Goal: Task Accomplishment & Management: Use online tool/utility

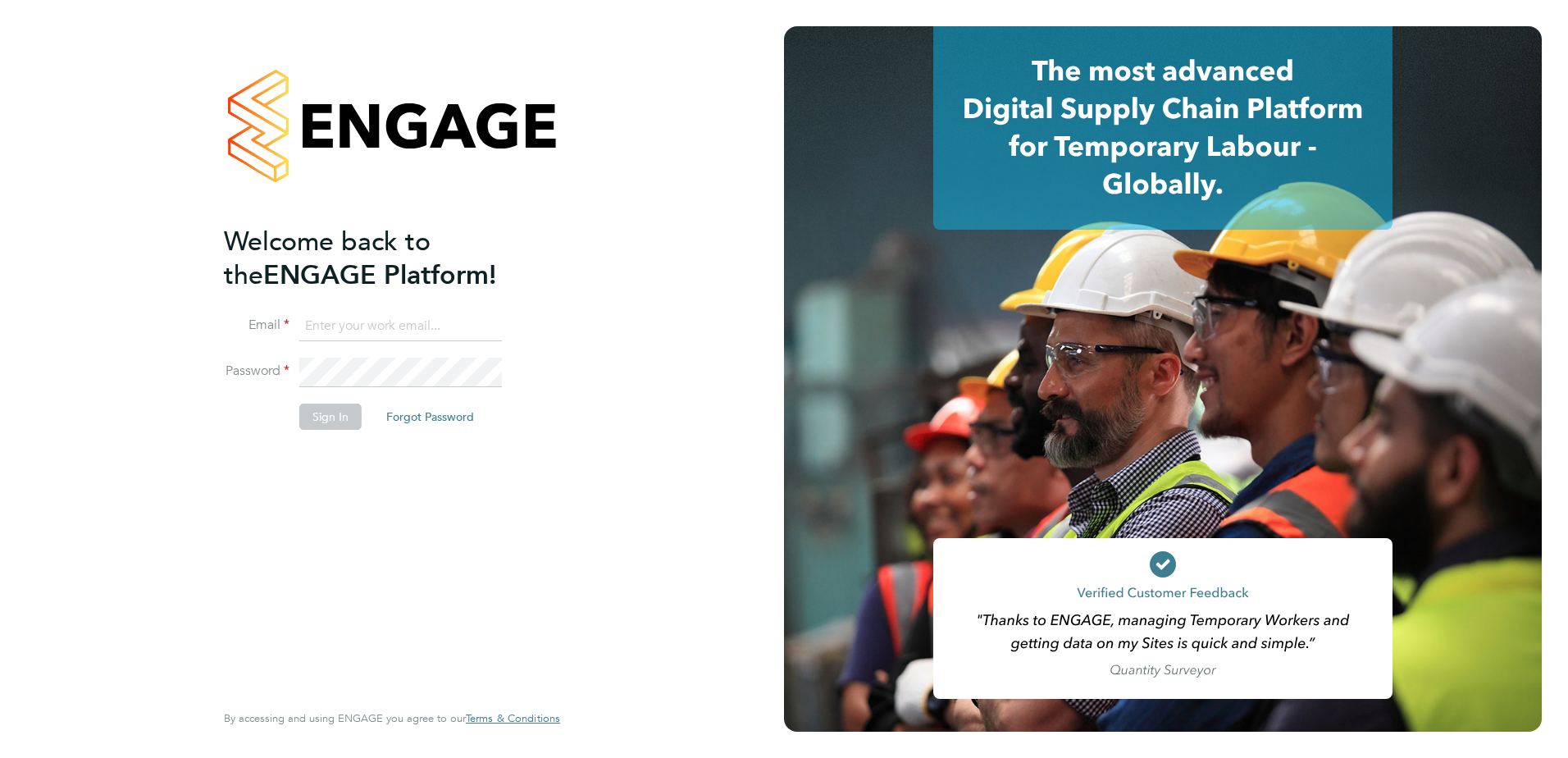
type input "elvis.arinze@vistry.co.uk"
click at [330, 420] on button "Sign In" at bounding box center [330, 417] width 63 height 26
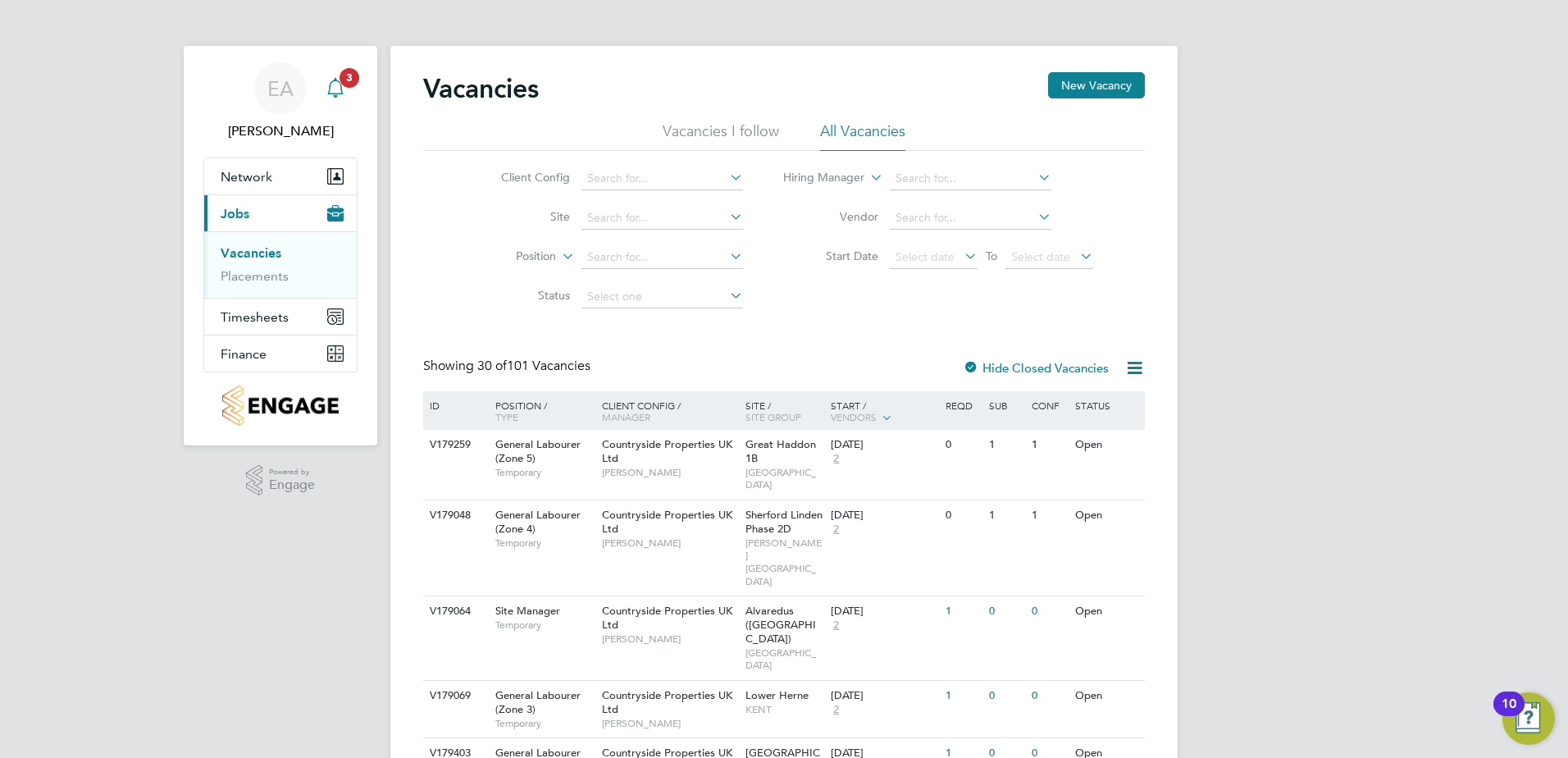
click at [338, 94] on icon "Main navigation" at bounding box center [335, 86] width 16 height 17
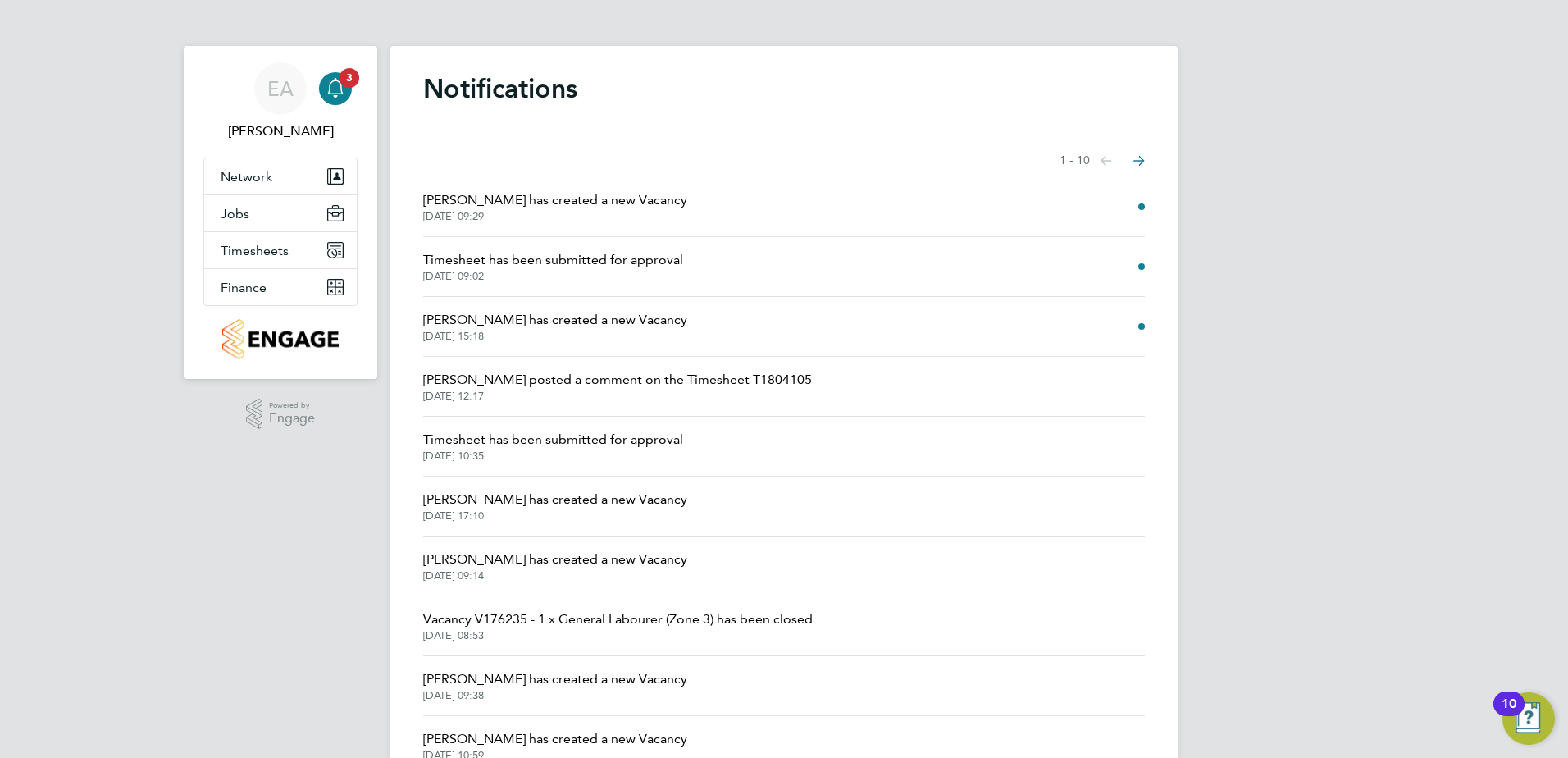
click at [550, 270] on span "[DATE] 09:02" at bounding box center [553, 276] width 260 height 13
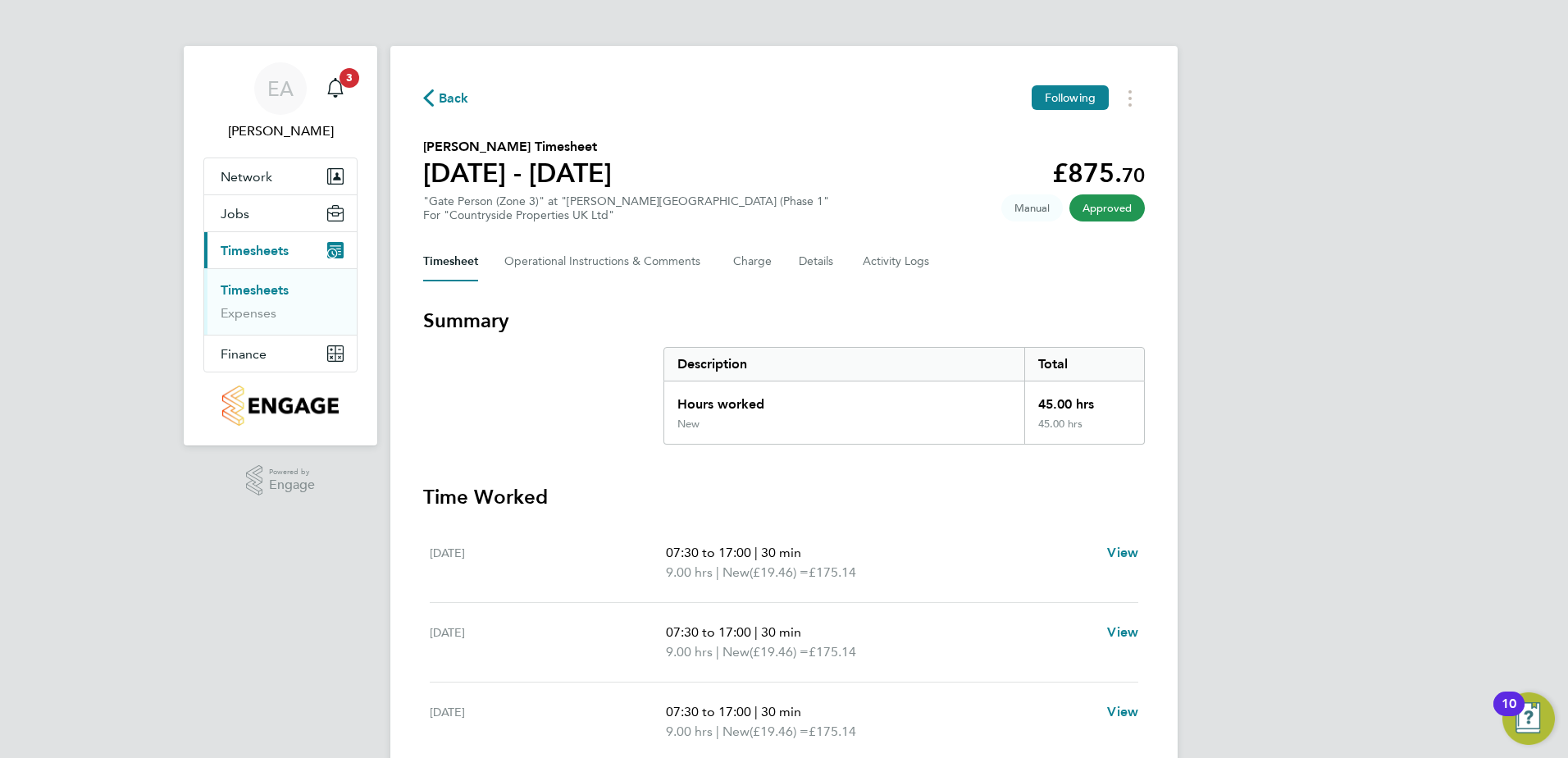
click at [262, 247] on span "Timesheets" at bounding box center [255, 250] width 68 height 16
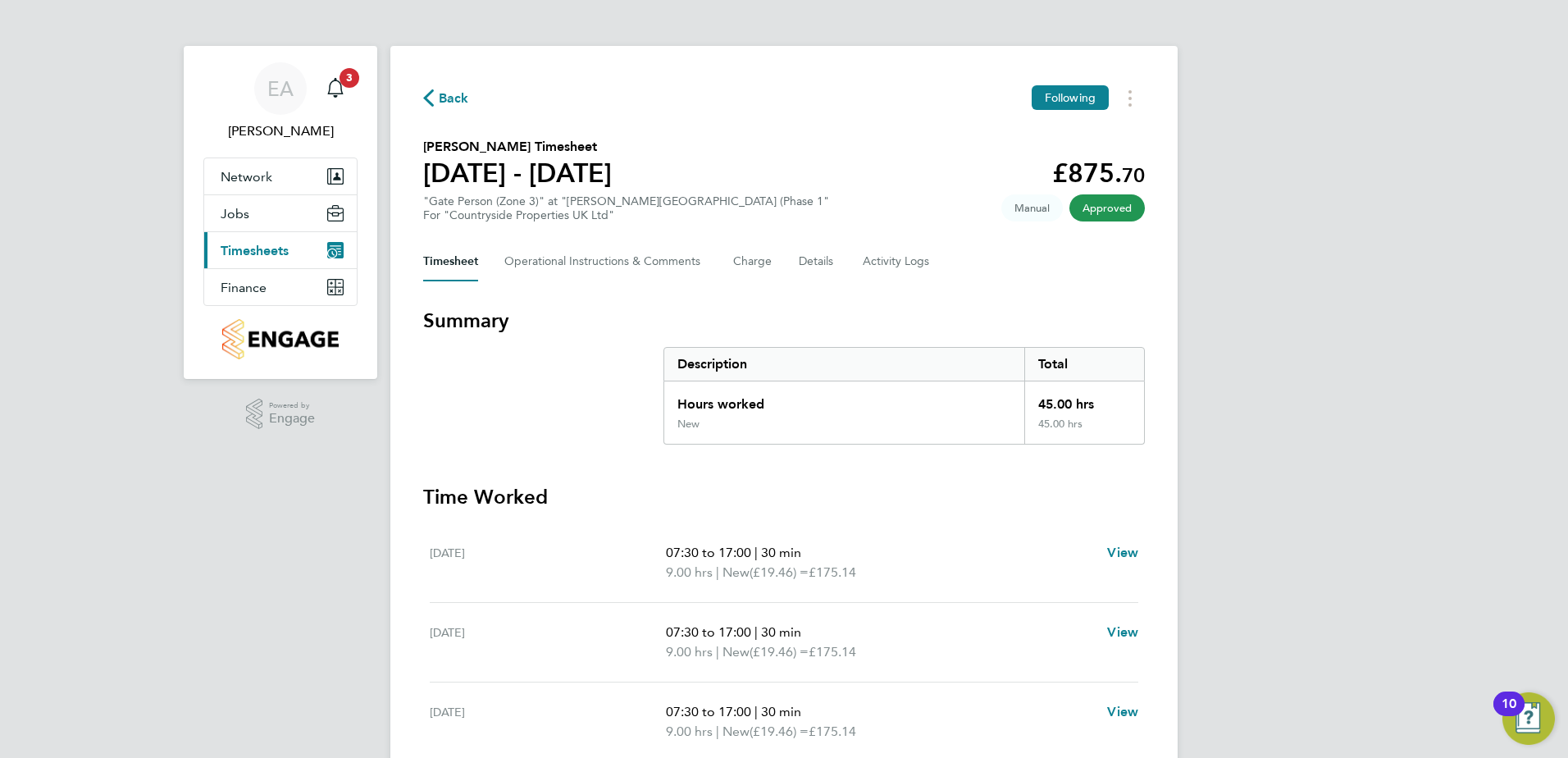
click at [255, 255] on span "Timesheets" at bounding box center [255, 250] width 68 height 16
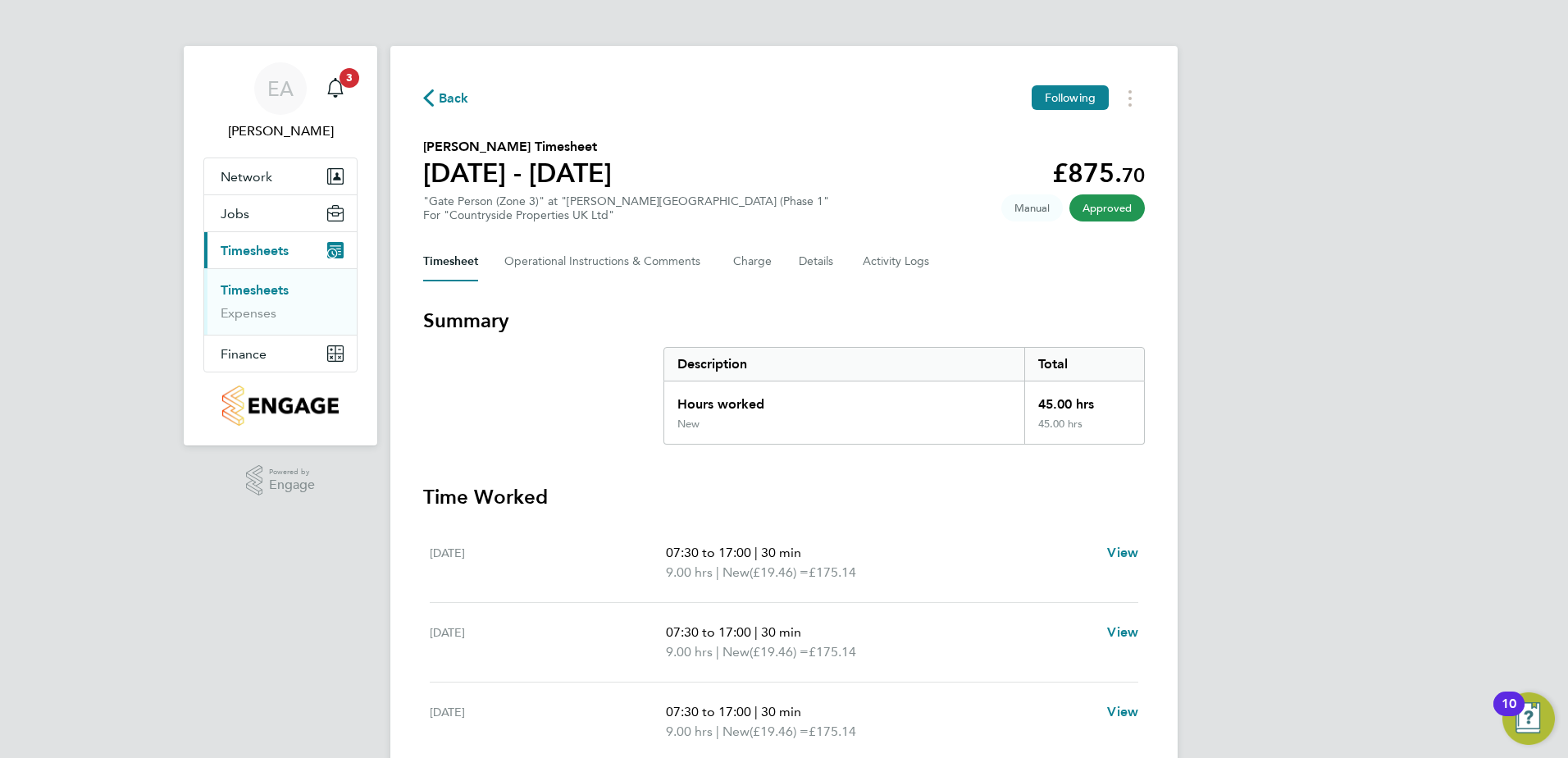
click at [246, 293] on link "Timesheets" at bounding box center [255, 290] width 68 height 16
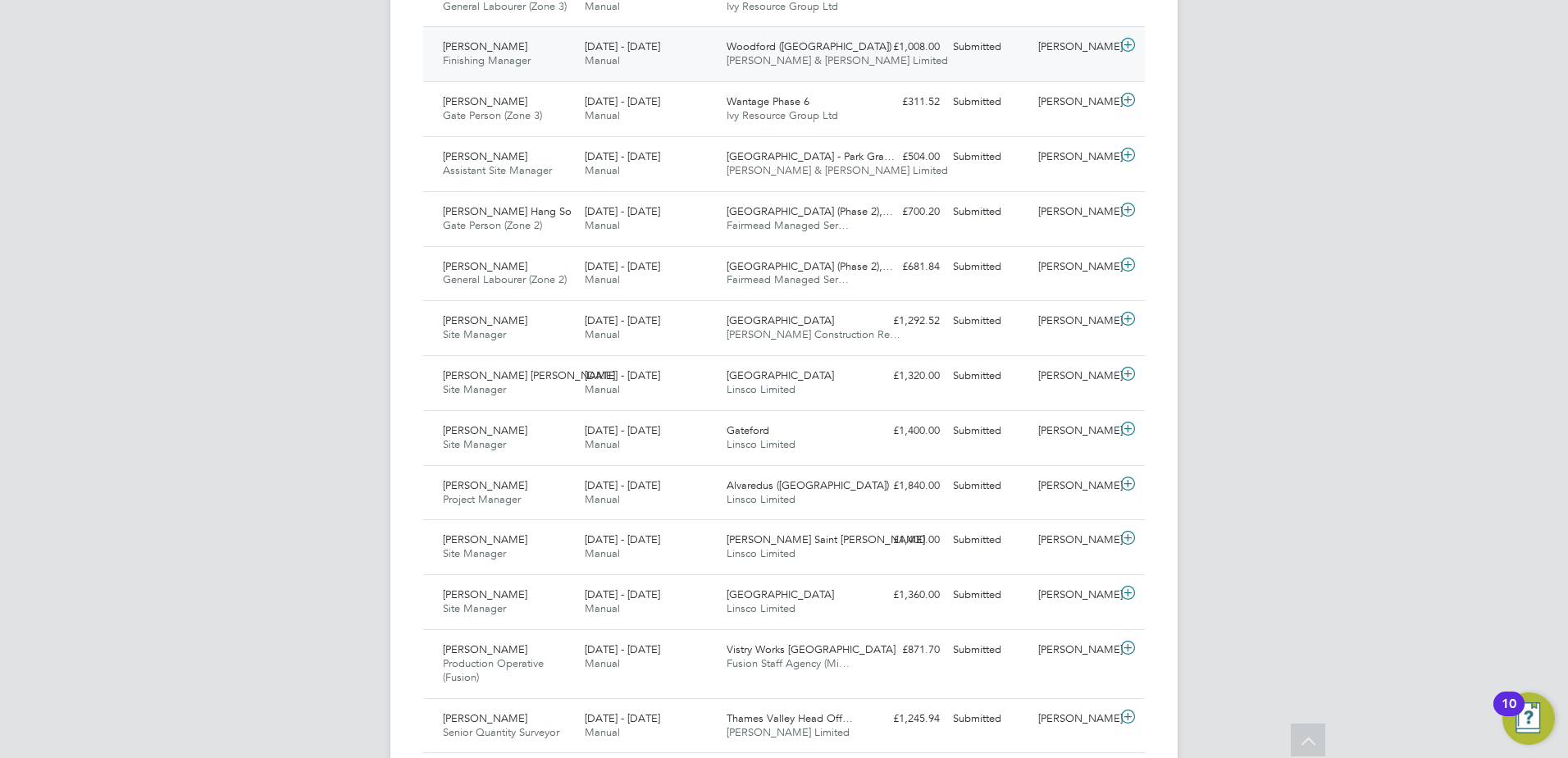
drag, startPoint x: 1372, startPoint y: 175, endPoint x: 980, endPoint y: 26, distance: 419.4
click at [1372, 175] on div "EA [PERSON_NAME] Notifications Applications: Network Team Members Sites Workers…" at bounding box center [784, 246] width 1568 height 2299
